Goal: Check status: Check status

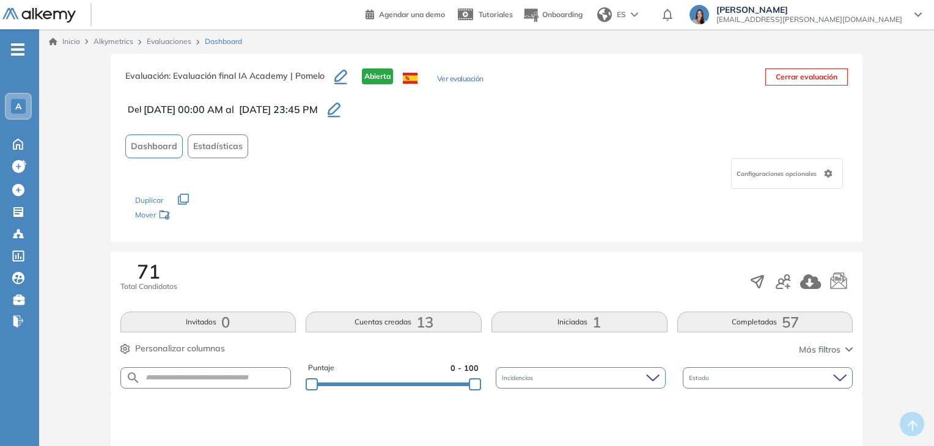
click at [768, 315] on button "Completadas 57" at bounding box center [765, 322] width 176 height 21
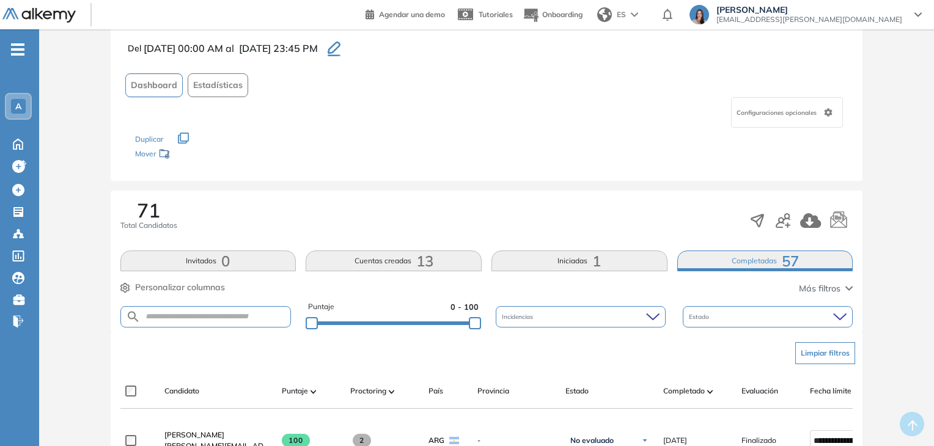
scroll to position [244, 0]
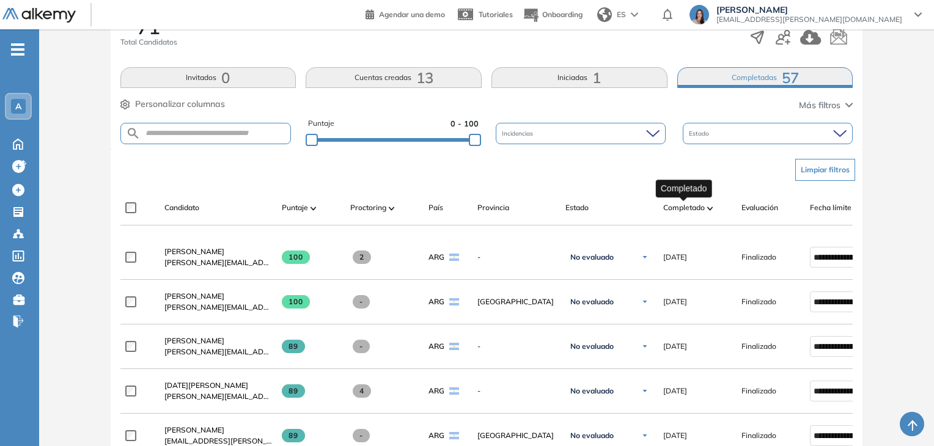
click at [692, 204] on span "Completado" at bounding box center [684, 207] width 42 height 11
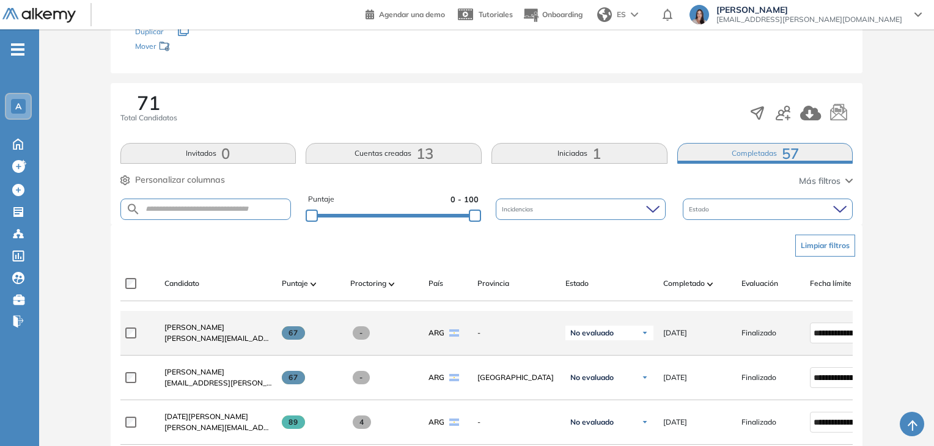
scroll to position [0, 0]
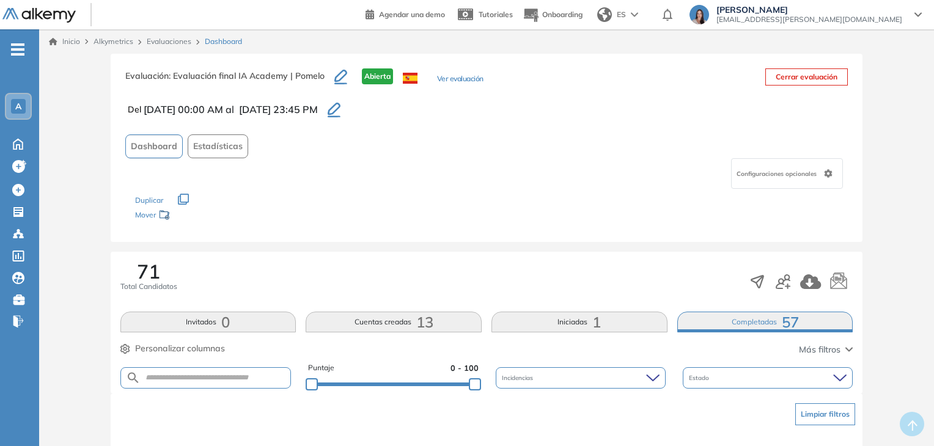
click at [29, 109] on div "A" at bounding box center [18, 106] width 24 height 24
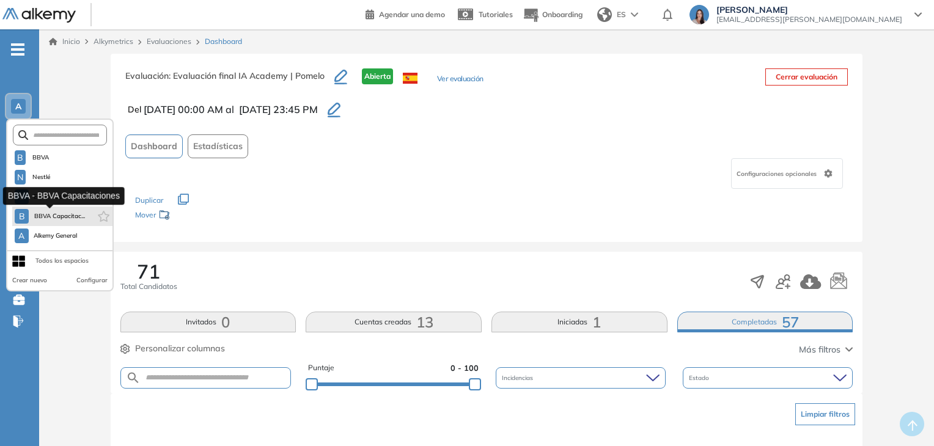
click at [65, 212] on span "BBVA Capacitac..." at bounding box center [59, 216] width 51 height 10
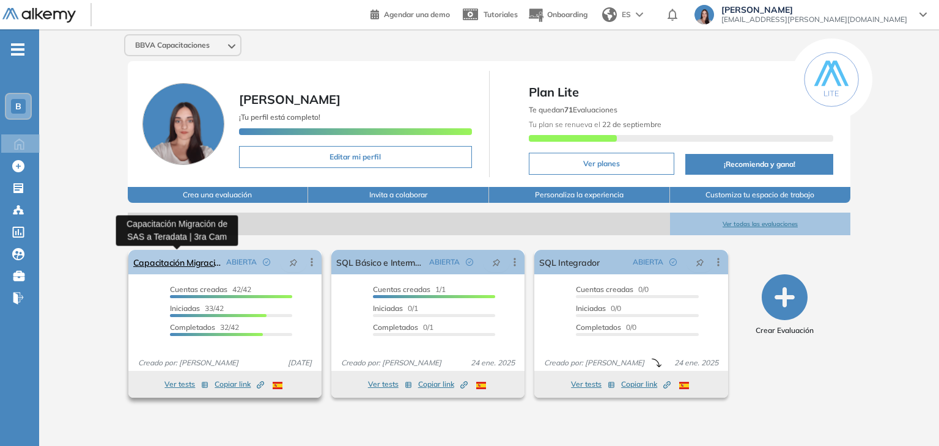
click at [179, 263] on link "Capacitación Migración de SAS a Teradata | 3ra Cam" at bounding box center [177, 262] width 88 height 24
